Goal: Task Accomplishment & Management: Use online tool/utility

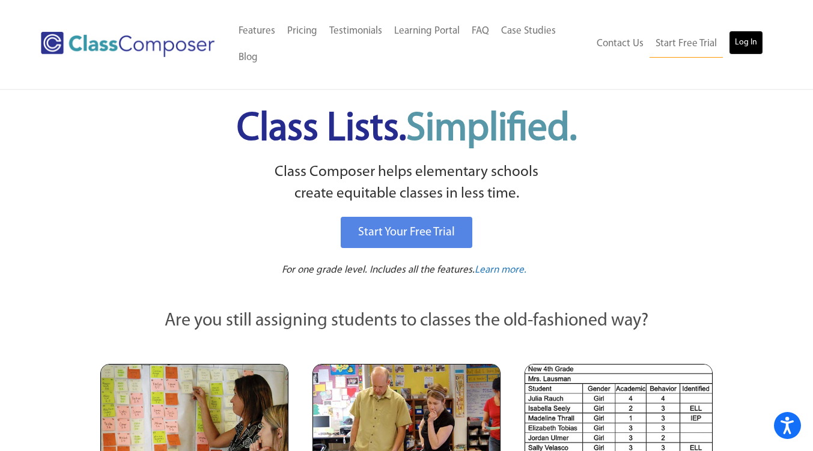
click at [739, 43] on link "Log In" at bounding box center [746, 43] width 34 height 24
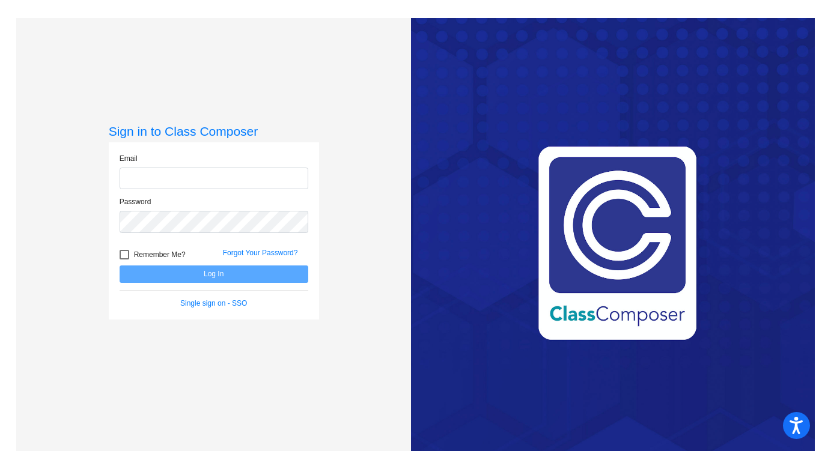
type input "[EMAIL_ADDRESS][DOMAIN_NAME]"
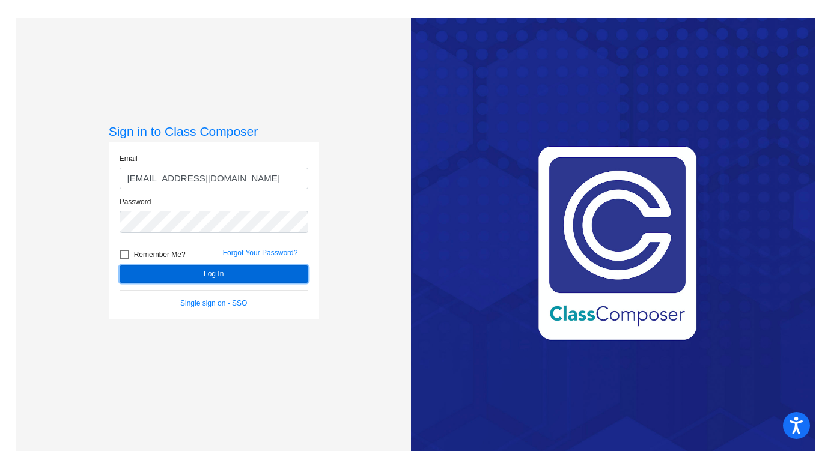
click at [194, 272] on button "Log In" at bounding box center [214, 274] width 189 height 17
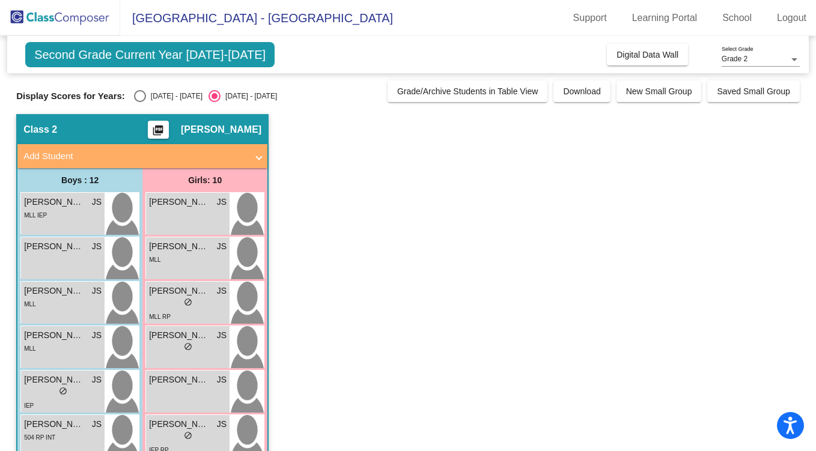
click at [141, 98] on div "Select an option" at bounding box center [140, 96] width 12 height 12
click at [140, 102] on input "[DATE] - [DATE]" at bounding box center [139, 102] width 1 height 1
radio input "true"
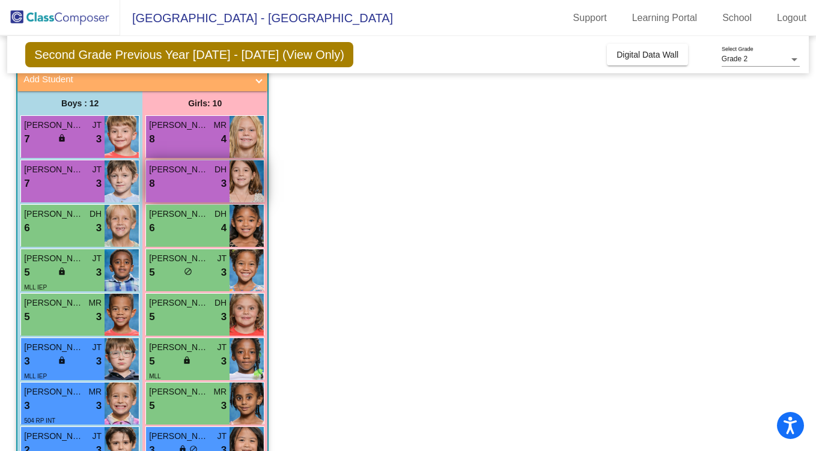
scroll to position [82, 0]
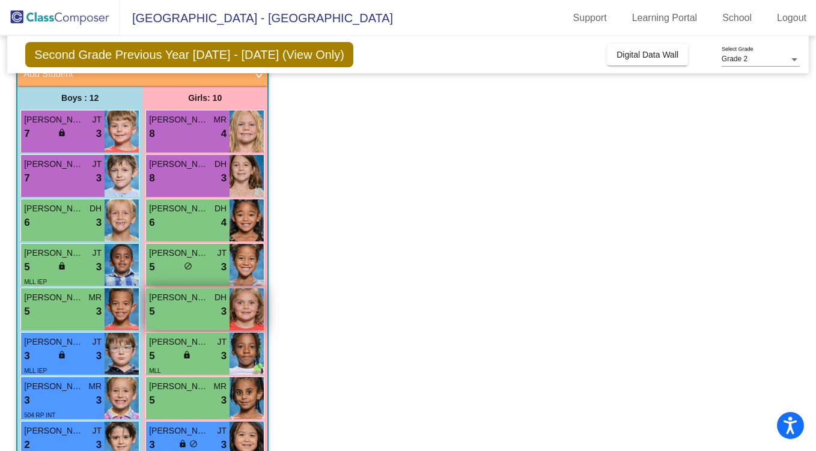
click at [228, 299] on div "[PERSON_NAME] DH 5 lock do_not_disturb_alt 3" at bounding box center [187, 309] width 83 height 42
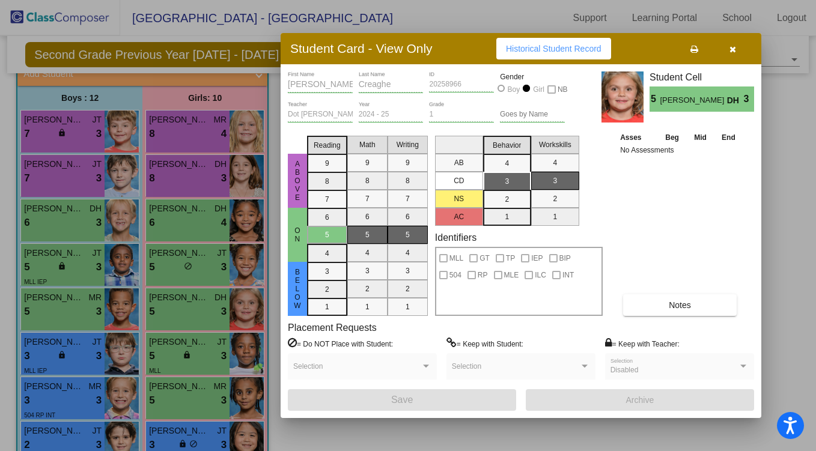
scroll to position [0, 0]
click at [67, 127] on div at bounding box center [408, 225] width 816 height 451
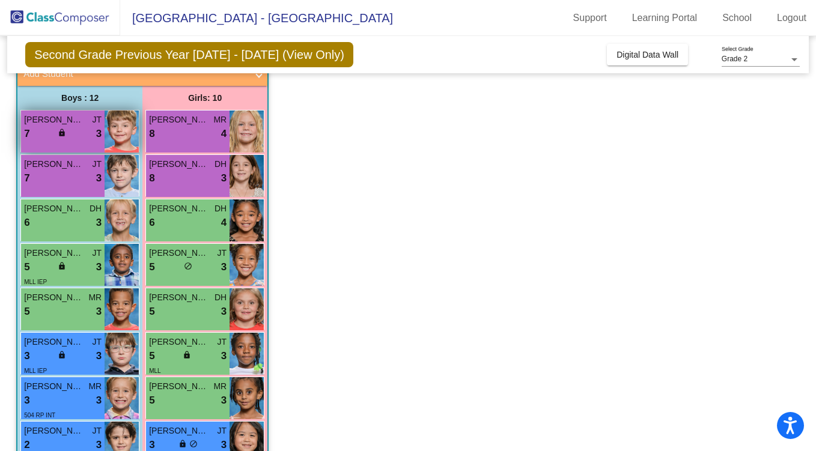
click at [73, 138] on div "7 lock do_not_disturb_alt 3" at bounding box center [62, 134] width 77 height 16
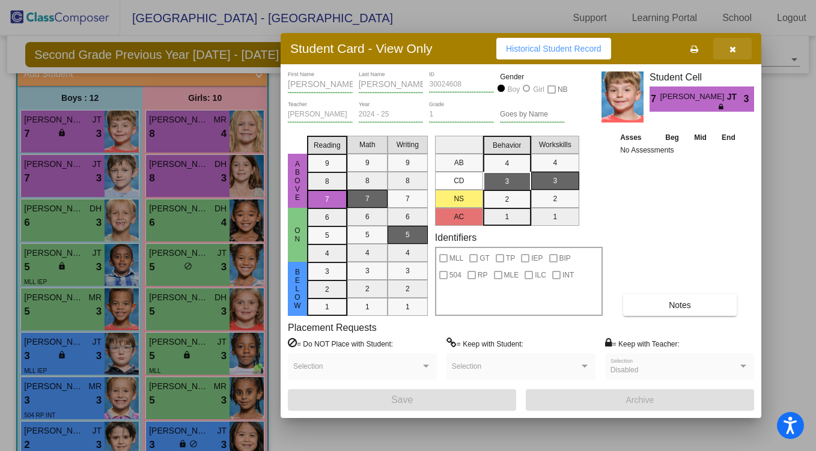
click at [727, 47] on button "button" at bounding box center [732, 49] width 38 height 22
